Goal: Information Seeking & Learning: Learn about a topic

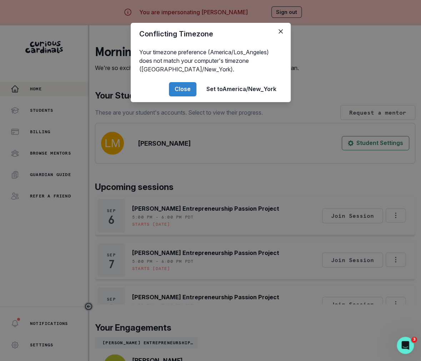
click at [173, 244] on div "Conflicting Timezone Your timezone preference (America/Los_Angeles) does not ma…" at bounding box center [210, 180] width 421 height 361
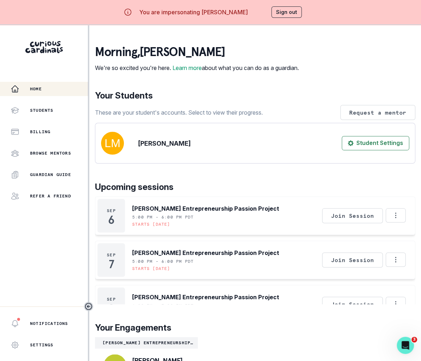
scroll to position [34, 0]
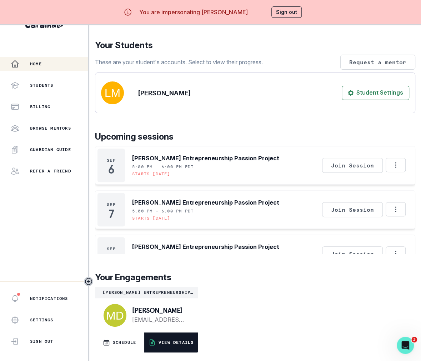
click at [179, 335] on button "VIEW DETAILS" at bounding box center [171, 342] width 54 height 20
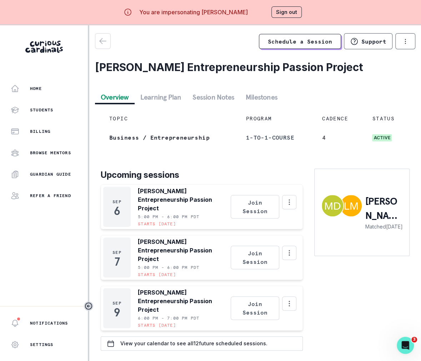
click at [220, 101] on button "Session Notes" at bounding box center [213, 97] width 53 height 13
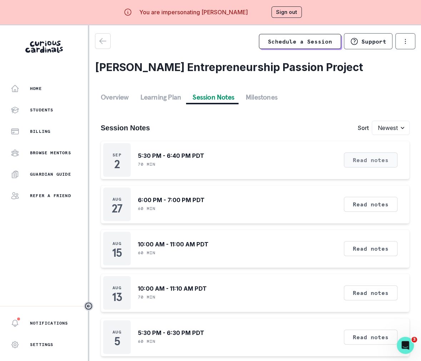
click at [369, 160] on button "Read notes" at bounding box center [370, 159] width 54 height 15
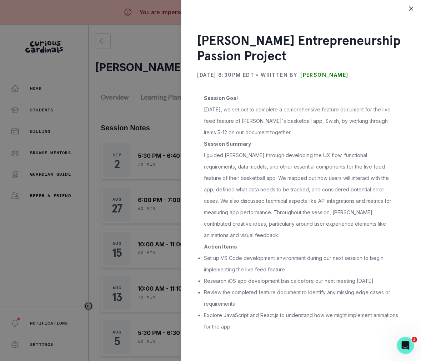
click at [152, 94] on div "[PERSON_NAME] Entrepreneurship Passion Project [DATE] 8:30PM EDT • Written by […" at bounding box center [210, 180] width 421 height 361
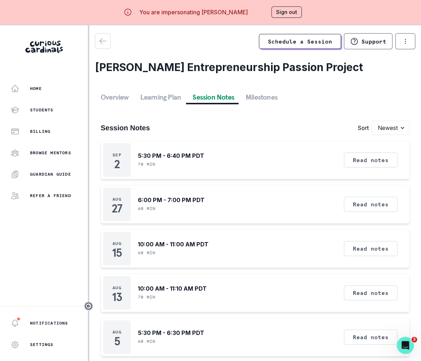
click at [288, 12] on button "Sign out" at bounding box center [286, 11] width 30 height 11
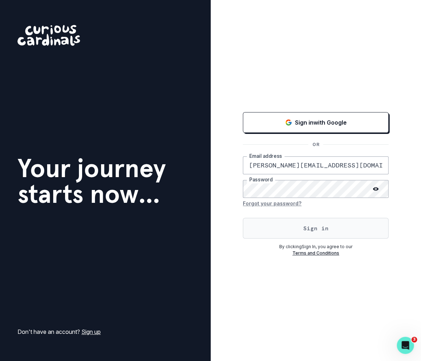
click at [324, 233] on button "Sign in" at bounding box center [316, 228] width 146 height 21
